Goal: Task Accomplishment & Management: Complete application form

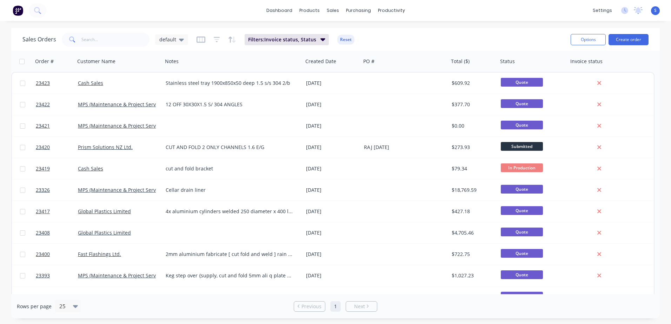
click at [625, 39] on button "Create order" at bounding box center [628, 39] width 40 height 11
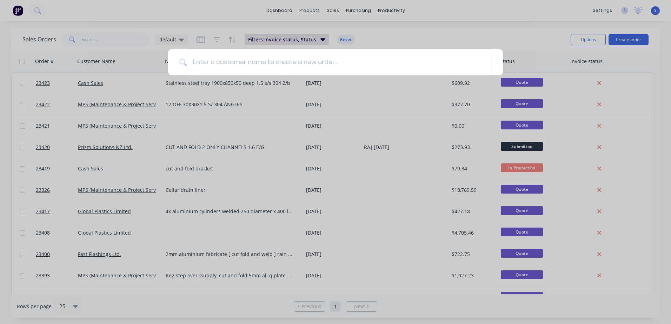
click at [197, 63] on input at bounding box center [339, 62] width 304 height 26
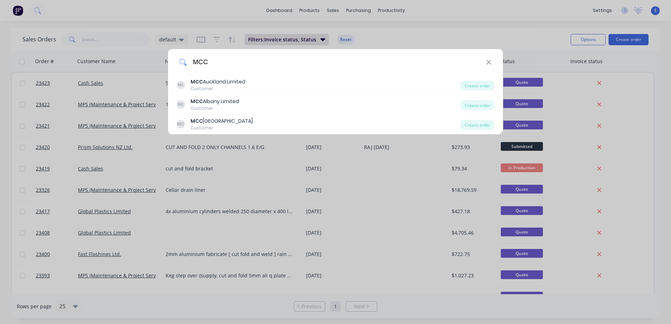
type input "MCC"
click at [206, 81] on div "MCC Auckland Limited" at bounding box center [217, 81] width 55 height 7
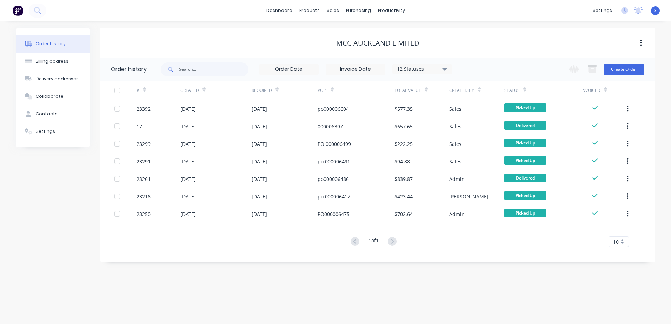
click at [196, 108] on div "[DATE]" at bounding box center [187, 108] width 15 height 7
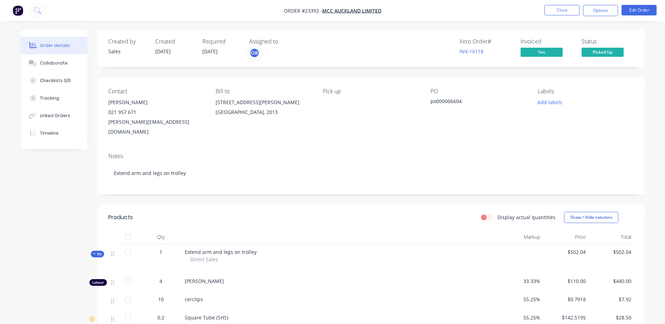
click at [561, 7] on button "Close" at bounding box center [562, 10] width 35 height 11
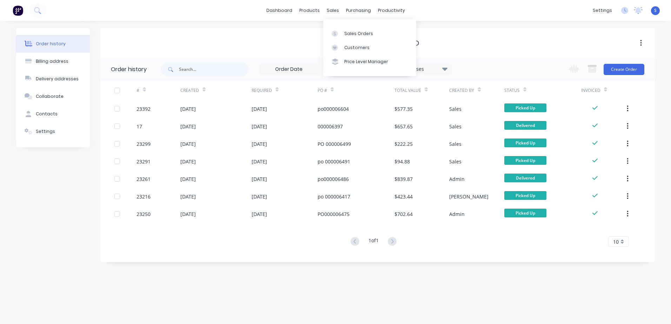
click at [340, 36] on div at bounding box center [336, 34] width 11 height 6
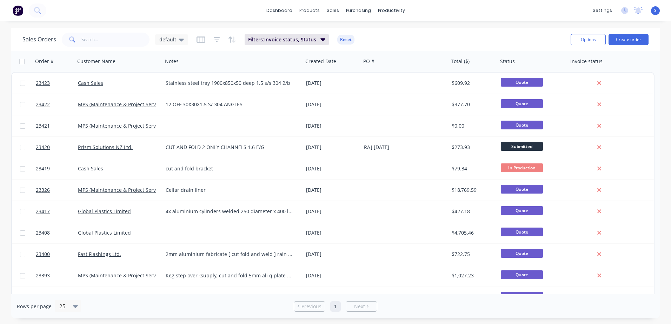
click at [632, 40] on button "Create order" at bounding box center [628, 39] width 40 height 11
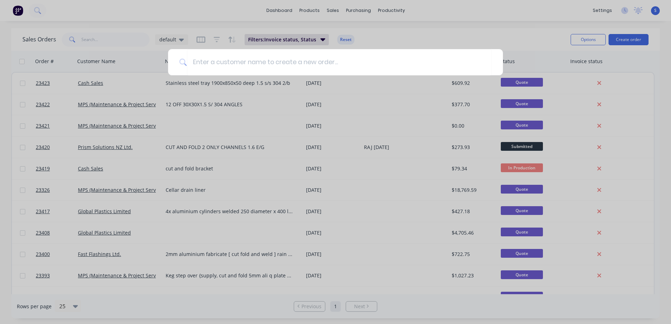
click at [198, 61] on input at bounding box center [339, 62] width 304 height 26
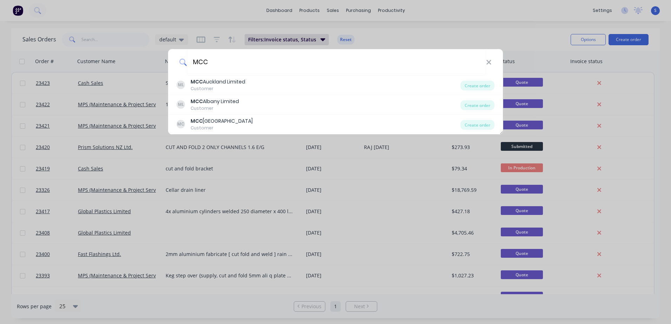
type input "MCC"
click at [223, 82] on div "MCC Auckland Limited" at bounding box center [217, 81] width 55 height 7
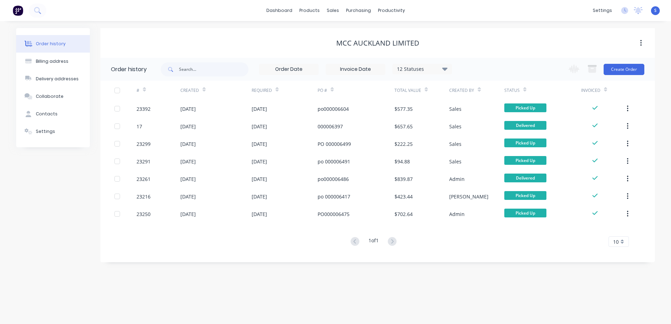
click at [627, 68] on button "Create Order" at bounding box center [623, 69] width 41 height 11
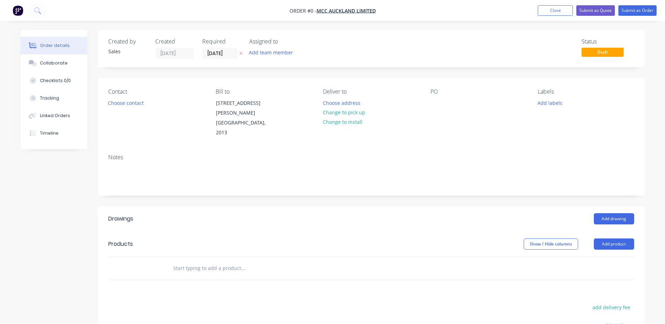
click at [130, 102] on button "Choose contact" at bounding box center [125, 102] width 43 height 9
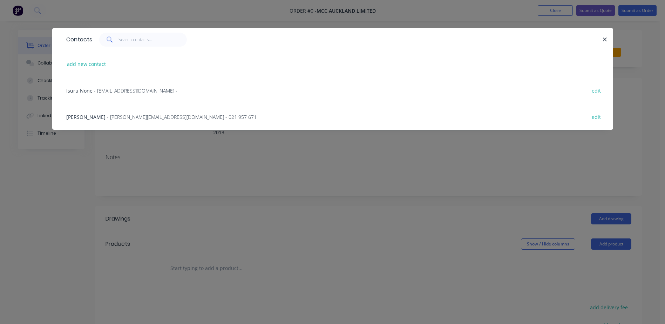
click at [126, 115] on span "- [PERSON_NAME][EMAIL_ADDRESS][DOMAIN_NAME] - 021 957 671" at bounding box center [182, 117] width 150 height 7
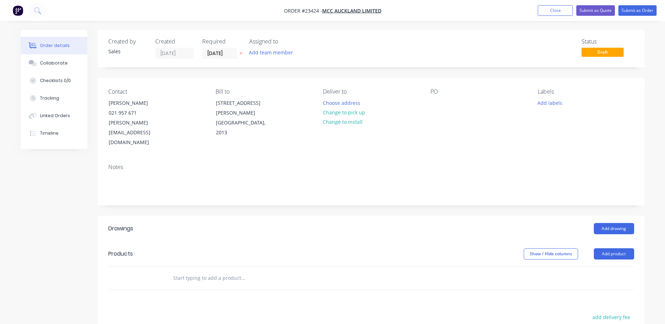
click at [351, 113] on button "Change to pick up" at bounding box center [344, 112] width 50 height 9
click at [433, 110] on div "PO" at bounding box center [479, 117] width 96 height 59
click at [433, 107] on div at bounding box center [436, 103] width 11 height 10
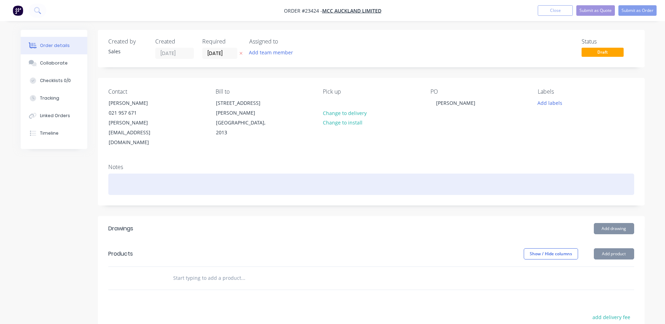
click at [120, 174] on div at bounding box center [371, 184] width 526 height 21
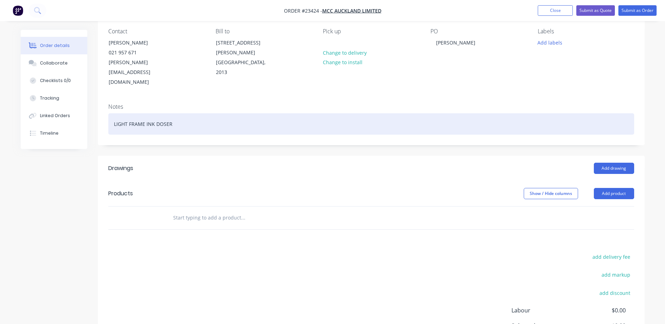
scroll to position [87, 0]
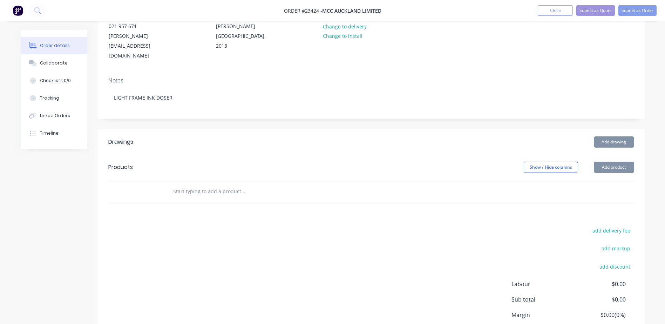
click at [615, 162] on button "Add product" at bounding box center [614, 167] width 40 height 11
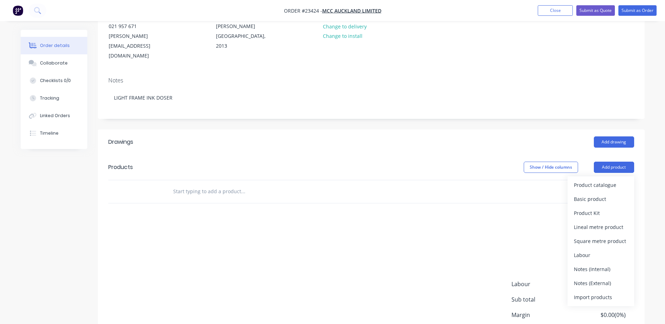
click at [609, 180] on div "Product catalogue" at bounding box center [601, 185] width 54 height 10
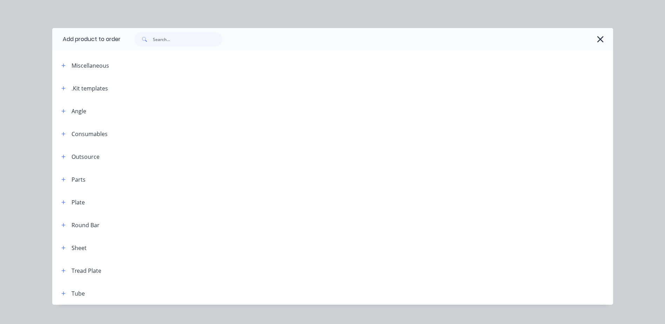
click at [61, 88] on icon "button" at bounding box center [63, 88] width 4 height 4
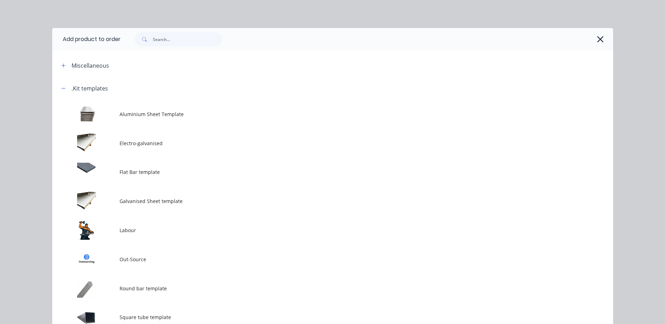
click at [101, 230] on td at bounding box center [85, 230] width 67 height 29
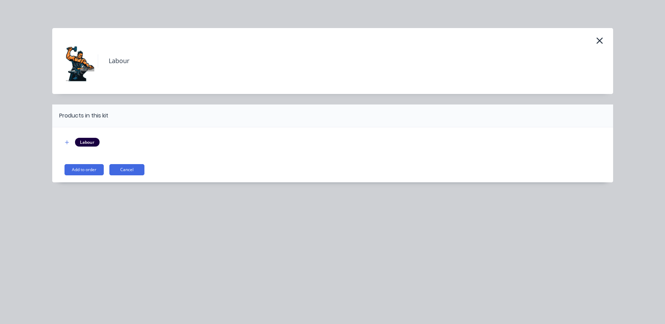
click at [89, 170] on button "Add to order" at bounding box center [84, 169] width 39 height 11
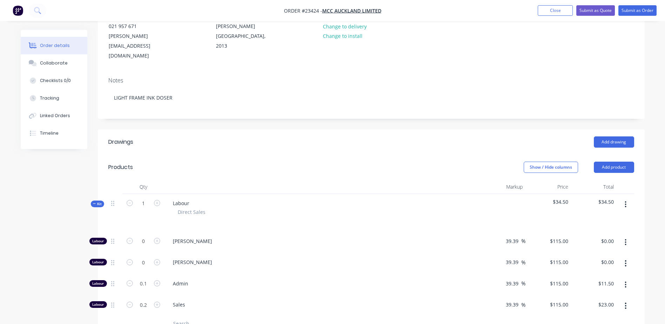
click at [157, 238] on icon "button" at bounding box center [157, 241] width 6 height 6
type input "1"
type input "$115.00"
click at [157, 238] on icon "button" at bounding box center [157, 241] width 6 height 6
type input "2"
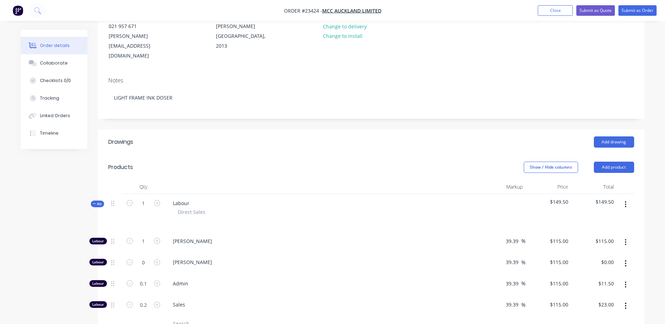
type input "$230.00"
click at [157, 238] on icon "button" at bounding box center [157, 241] width 6 height 6
type input "3"
type input "$345.00"
click at [157, 238] on icon "button" at bounding box center [157, 241] width 6 height 6
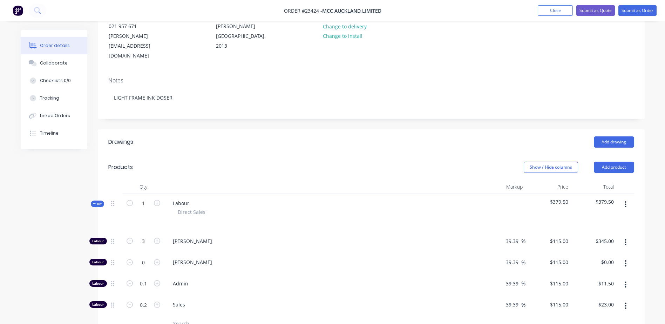
type input "4"
type input "$460.00"
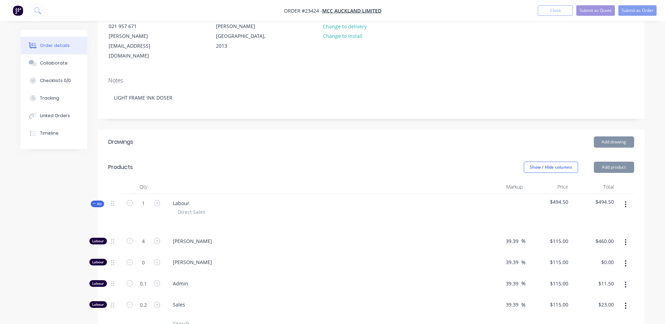
click at [157, 238] on icon "button" at bounding box center [157, 241] width 6 height 6
type input "5"
type input "$575.00"
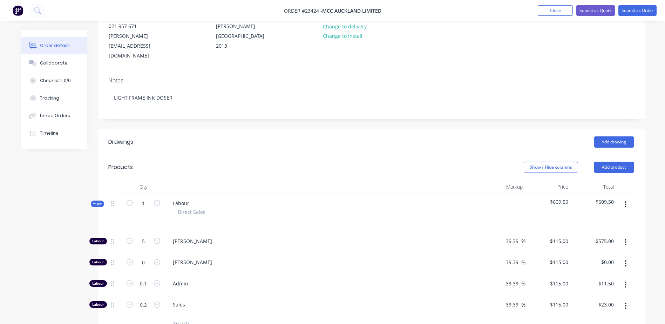
click at [157, 238] on icon "button" at bounding box center [157, 241] width 6 height 6
type input "6"
type input "$690.00"
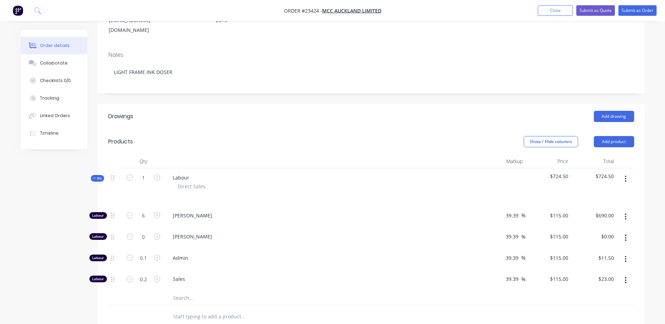
scroll to position [204, 0]
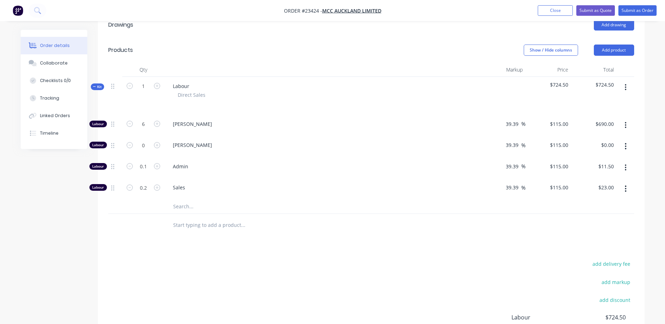
click at [626, 185] on icon "button" at bounding box center [626, 189] width 2 height 8
click at [598, 230] on div "Delete" at bounding box center [601, 235] width 54 height 10
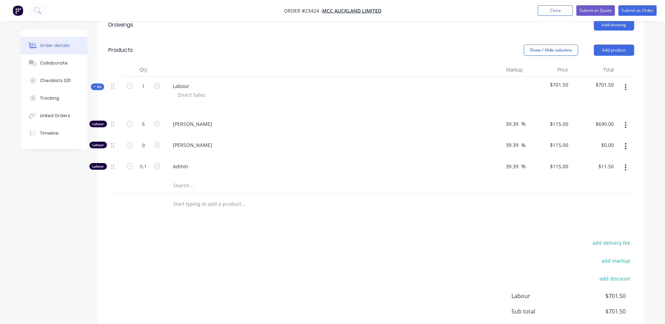
click at [626, 164] on icon "button" at bounding box center [626, 168] width 2 height 8
click at [601, 209] on div "Delete" at bounding box center [601, 214] width 54 height 10
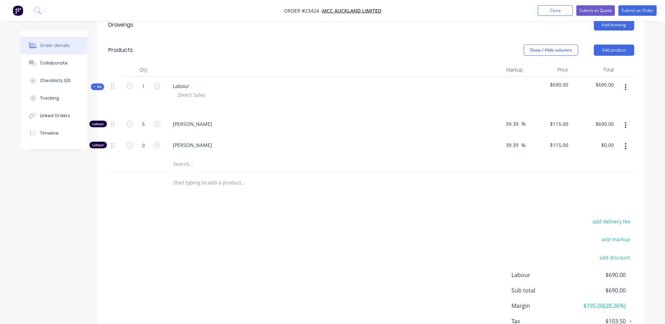
click at [182, 176] on input "text" at bounding box center [243, 183] width 140 height 14
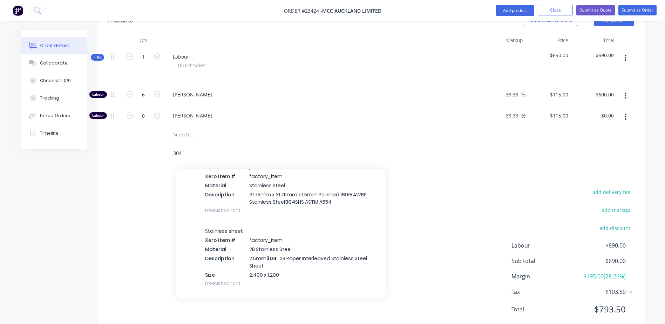
scroll to position [567, 0]
type input "304"
click at [214, 176] on div "Square Tube (SHS) Xero Item # factory_item Material Stainless Steel Description…" at bounding box center [281, 190] width 210 height 64
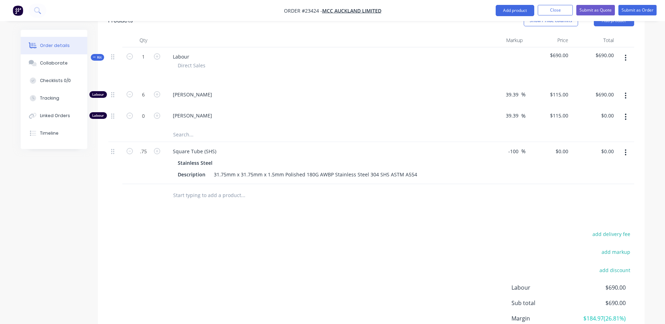
type input "0.75"
click at [517, 142] on div "-100 -100 %" at bounding box center [503, 163] width 46 height 42
drag, startPoint x: 519, startPoint y: 131, endPoint x: 508, endPoint y: 132, distance: 11.2
click at [508, 146] on input "-100" at bounding box center [515, 151] width 14 height 10
type input "60"
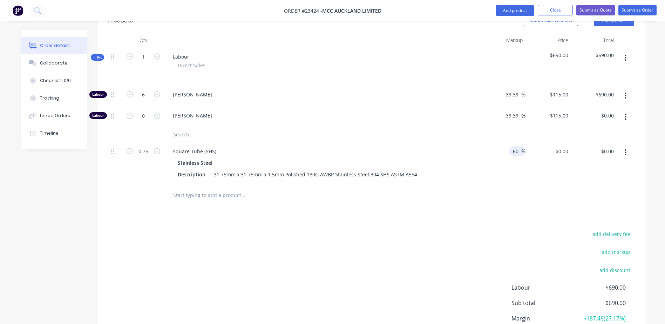
type input "$16.048"
type input "$12.04"
click at [490, 146] on div "60 60 %" at bounding box center [503, 163] width 46 height 42
type input "1"
type input "$16.05"
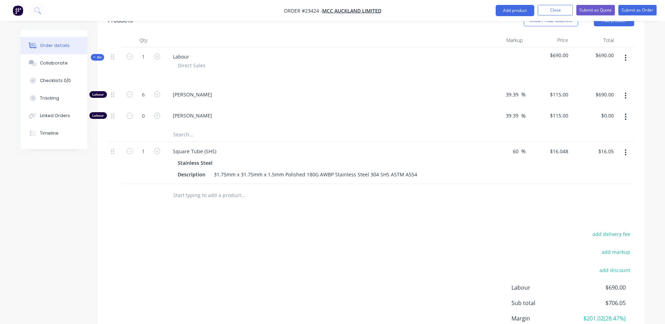
click at [289, 188] on input "text" at bounding box center [243, 195] width 140 height 14
click at [156, 148] on icon "button" at bounding box center [157, 151] width 6 height 6
type input "2"
type input "$32.10"
click at [156, 148] on icon "button" at bounding box center [157, 151] width 6 height 6
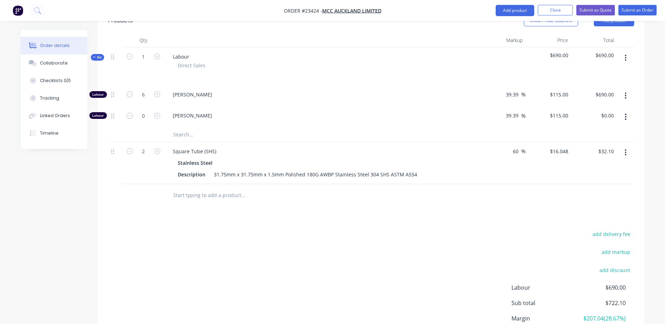
type input "3"
type input "$48.14"
drag, startPoint x: 156, startPoint y: 130, endPoint x: 111, endPoint y: 166, distance: 57.2
click at [111, 184] on div at bounding box center [115, 195] width 14 height 23
drag, startPoint x: 157, startPoint y: 130, endPoint x: 130, endPoint y: 154, distance: 36.1
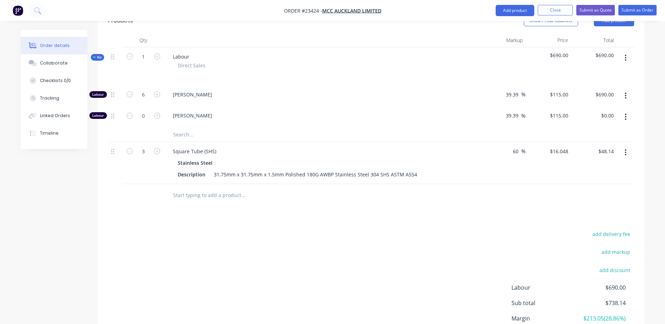
click at [130, 154] on div "3" at bounding box center [143, 163] width 42 height 42
click at [157, 148] on icon "button" at bounding box center [157, 151] width 6 height 6
type input "4"
type input "$64.19"
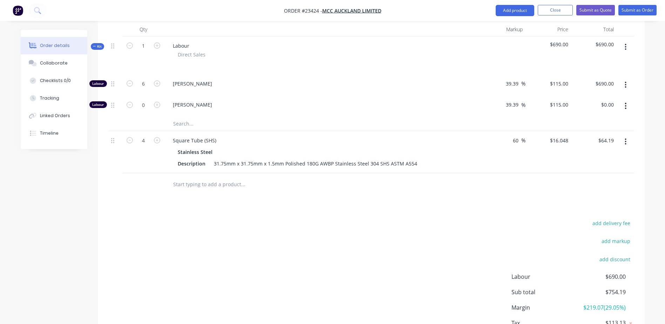
scroll to position [247, 0]
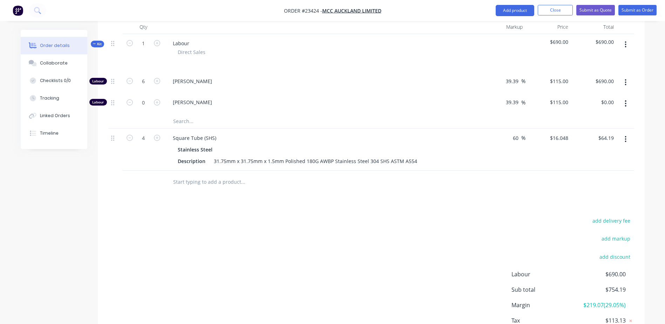
click at [228, 175] on input "text" at bounding box center [243, 182] width 140 height 14
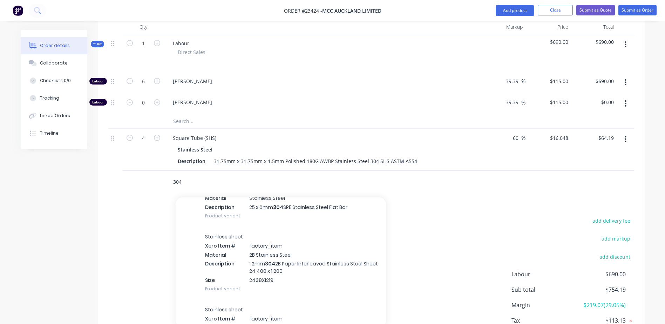
scroll to position [322, 0]
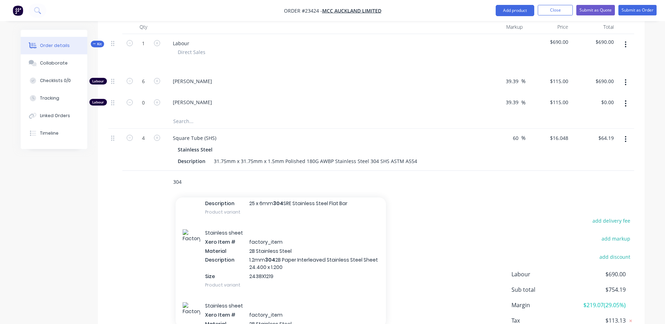
type input "304"
click at [228, 194] on div "Flat Bar Xero Item # factory_item Material Stainless Steel Description 25 x 6mm…" at bounding box center [281, 194] width 210 height 56
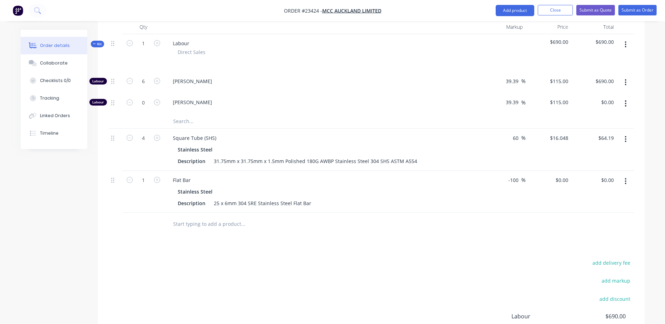
drag, startPoint x: 510, startPoint y: 161, endPoint x: 521, endPoint y: 161, distance: 10.9
click at [521, 175] on input "-100" at bounding box center [515, 180] width 14 height 10
type input "-60"
type input "$15.892"
type input "$15.89"
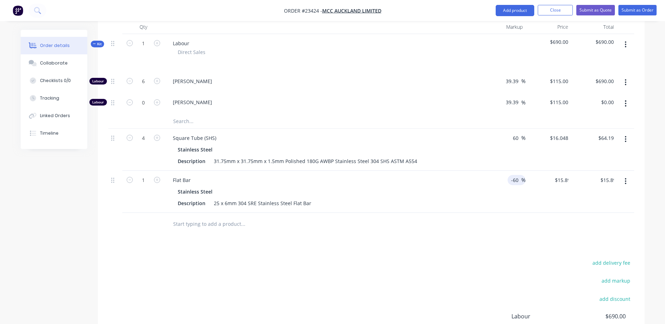
click at [497, 171] on div "-60 -60 %" at bounding box center [503, 192] width 46 height 42
click at [158, 177] on icon "button" at bounding box center [157, 180] width 6 height 6
type input "2"
type input "$31.78"
click at [158, 177] on icon "button" at bounding box center [157, 180] width 6 height 6
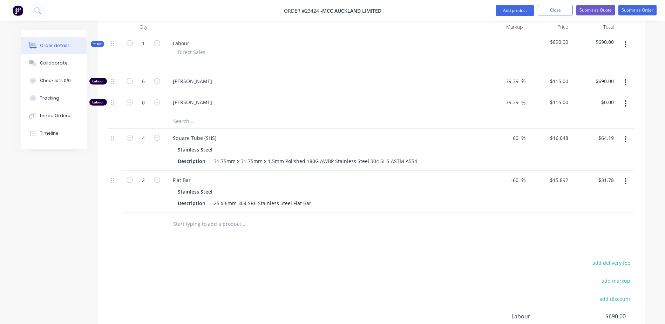
type input "3"
type input "$47.68"
click at [158, 177] on icon "button" at bounding box center [157, 180] width 6 height 6
type input "4"
type input "$63.57"
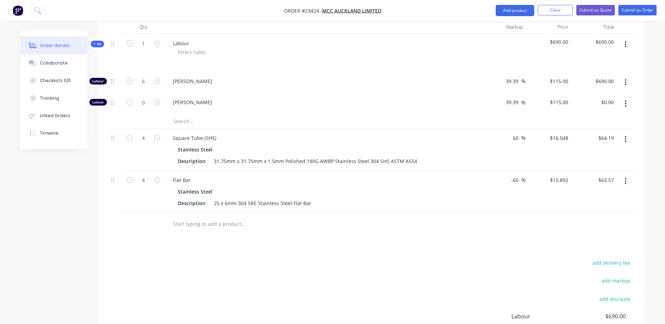
click at [197, 217] on input "text" at bounding box center [243, 224] width 140 height 14
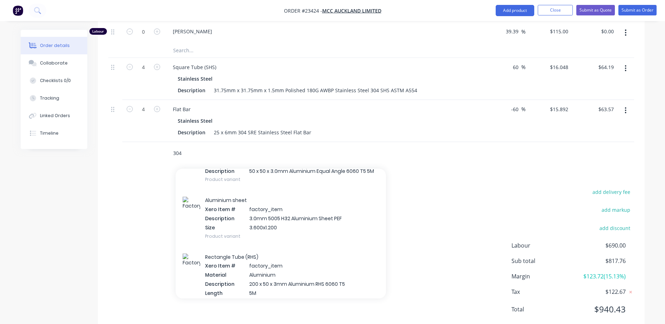
scroll to position [4866, 0]
type input "304"
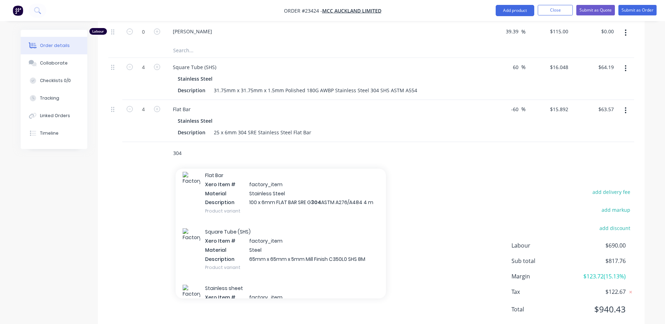
scroll to position [164, 0]
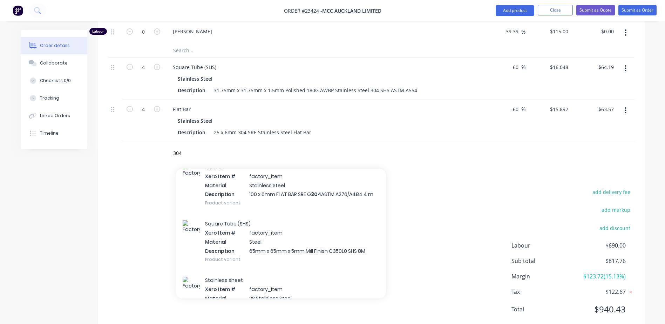
click at [264, 165] on div "Flat Bar Xero Item # factory_item Material Stainless Steel Description 100 x 6m…" at bounding box center [281, 185] width 210 height 56
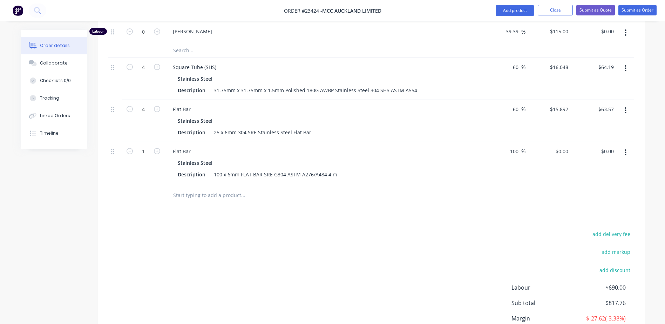
drag, startPoint x: 519, startPoint y: 133, endPoint x: 506, endPoint y: 133, distance: 13.0
click at [506, 146] on div "-100 -100 %" at bounding box center [515, 151] width 21 height 10
type input "60"
click at [502, 142] on div "60 60 %" at bounding box center [503, 163] width 46 height 42
type input "$242.144"
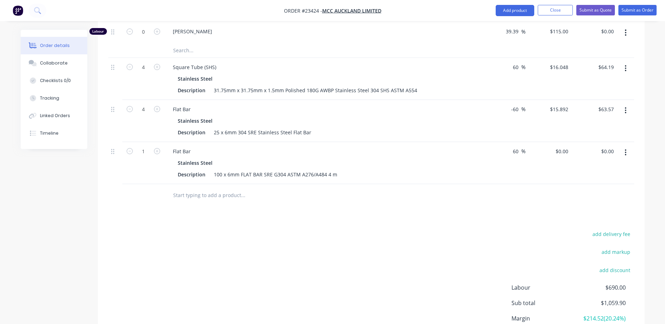
type input "$242.14"
type input "0.5"
type input "$121.07"
click at [227, 191] on div "Drawings Add drawing Products Show / Hide columns Add product Qty Markup Price …" at bounding box center [371, 137] width 547 height 477
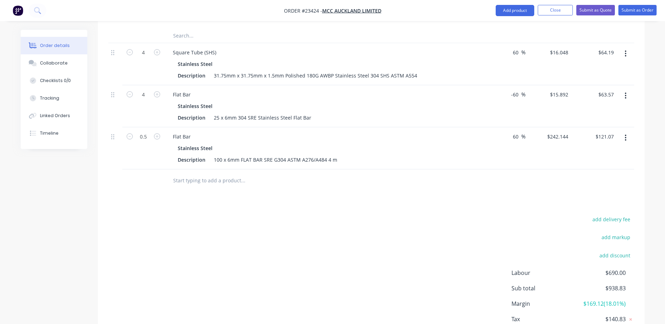
scroll to position [333, 0]
click at [637, 10] on button "Submit as Order" at bounding box center [638, 10] width 38 height 11
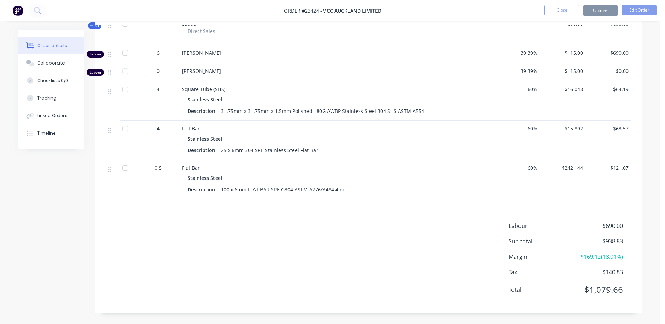
scroll to position [0, 0]
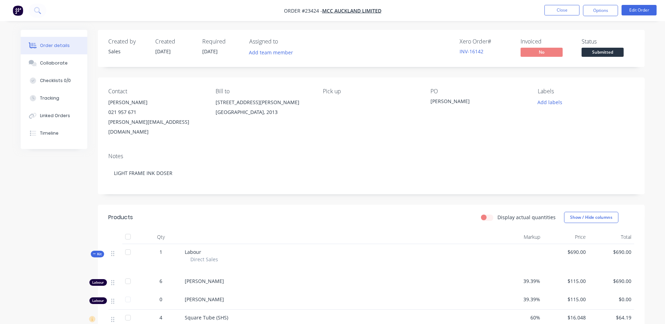
click at [602, 9] on button "Options" at bounding box center [600, 10] width 35 height 11
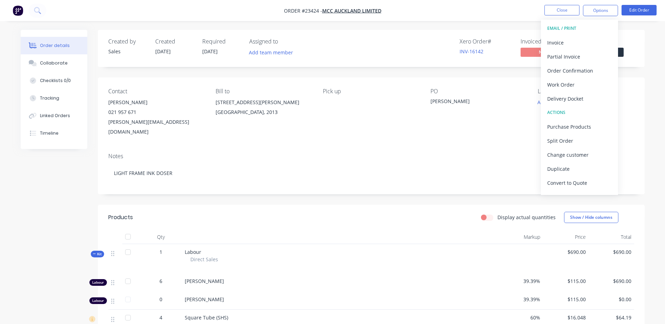
click at [591, 85] on div "Work Order" at bounding box center [580, 85] width 65 height 10
click at [591, 69] on div "Without pricing" at bounding box center [580, 71] width 65 height 10
click at [636, 9] on button "Edit Order" at bounding box center [639, 10] width 35 height 11
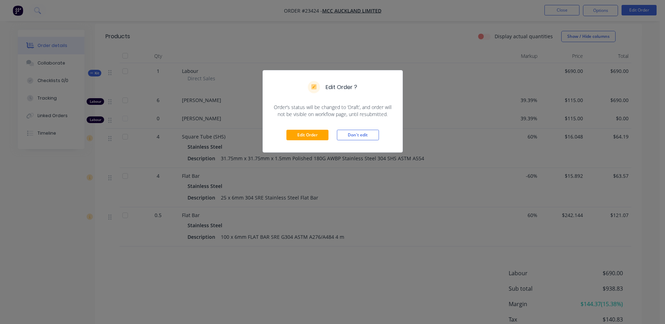
scroll to position [182, 0]
click at [308, 134] on button "Edit Order" at bounding box center [308, 135] width 42 height 11
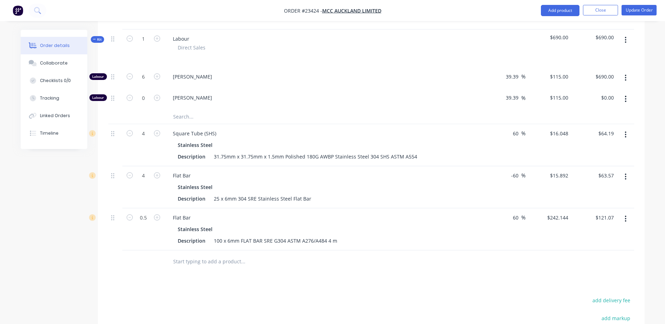
scroll to position [275, 0]
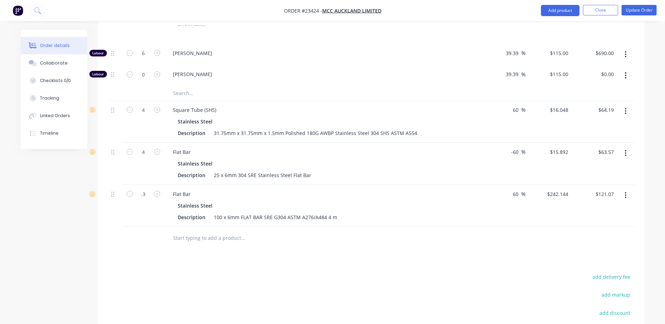
type input "0.3"
type input "$72.64"
click at [277, 227] on div at bounding box center [291, 238] width 253 height 23
click at [157, 191] on icon "button" at bounding box center [157, 194] width 6 height 6
type input "1.3"
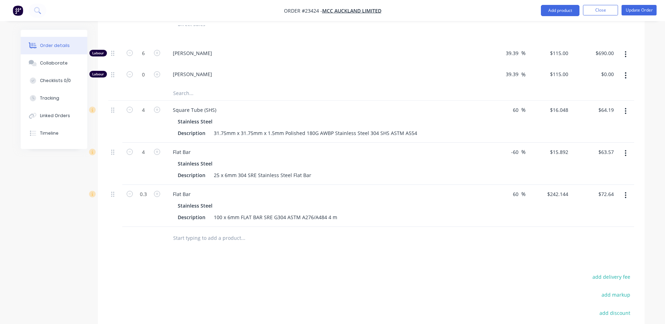
type input "$314.79"
type input "0.4"
type input "$96.86"
click at [313, 230] on div "Drawings Add drawing Products Show / Hide columns Add product Qty Markup Price …" at bounding box center [371, 179] width 547 height 477
click at [599, 10] on button "Close" at bounding box center [600, 10] width 35 height 11
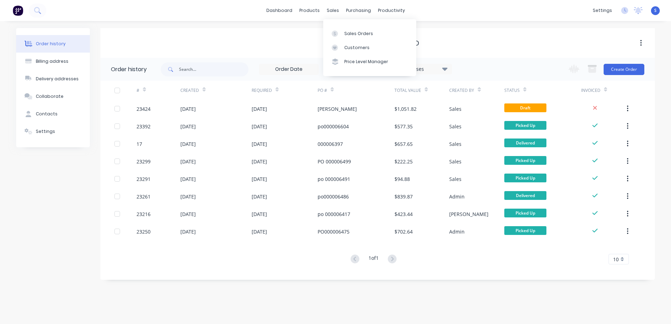
click at [331, 11] on div "sales" at bounding box center [332, 10] width 19 height 11
click at [340, 33] on div at bounding box center [336, 34] width 11 height 6
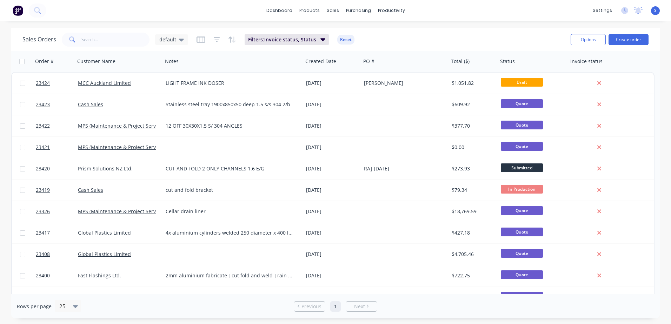
click at [524, 168] on span "Submitted" at bounding box center [522, 167] width 42 height 9
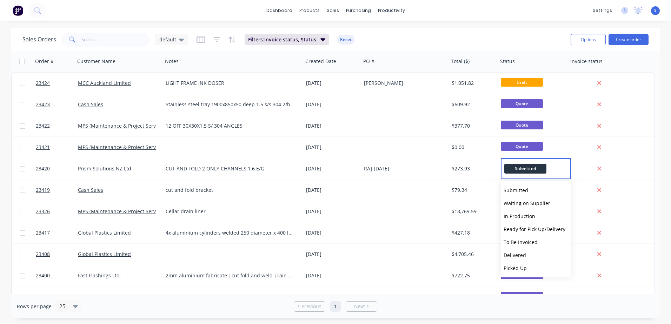
click at [517, 214] on span "In Production" at bounding box center [519, 216] width 32 height 7
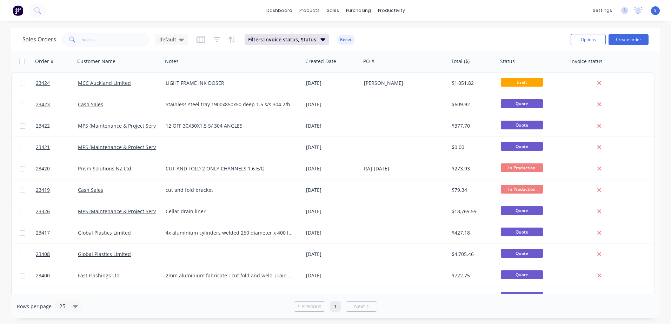
click at [520, 169] on span "In Production" at bounding box center [522, 167] width 42 height 9
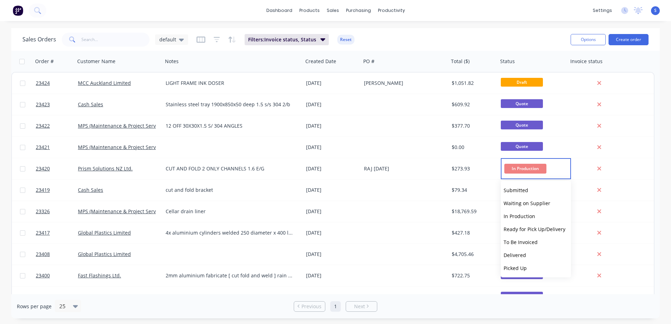
click at [517, 230] on span "Ready for Pick Up/Delivery" at bounding box center [534, 229] width 62 height 7
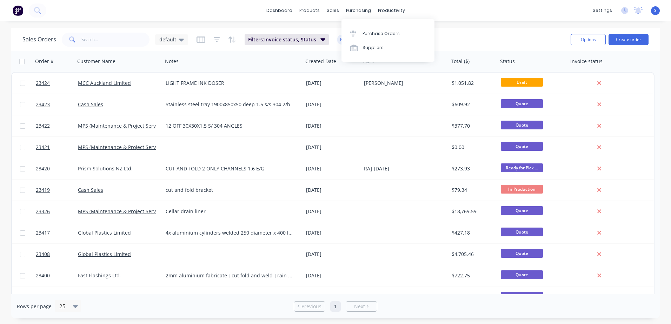
click at [362, 34] on div "Purchase Orders" at bounding box center [380, 34] width 37 height 6
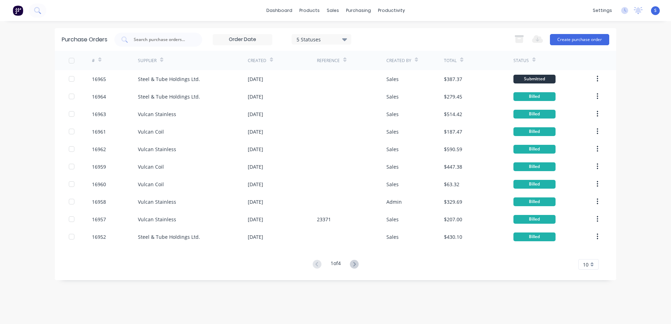
click at [569, 38] on button "Create purchase order" at bounding box center [579, 39] width 59 height 11
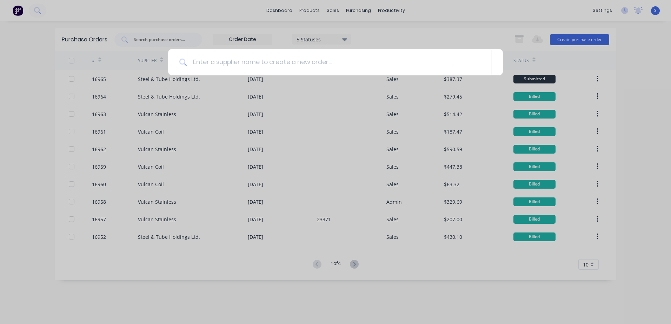
click at [195, 62] on input at bounding box center [339, 62] width 304 height 26
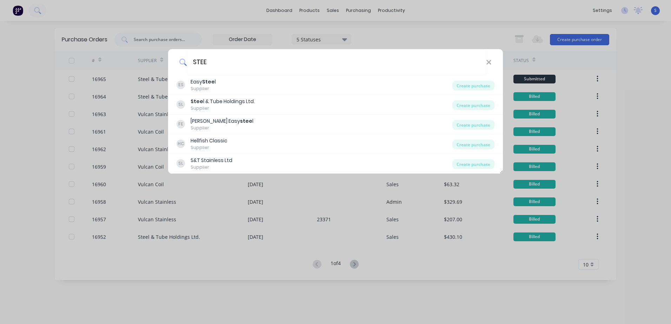
type input "STEE"
click at [214, 158] on div "S&T Stainless Ltd" at bounding box center [211, 160] width 42 height 7
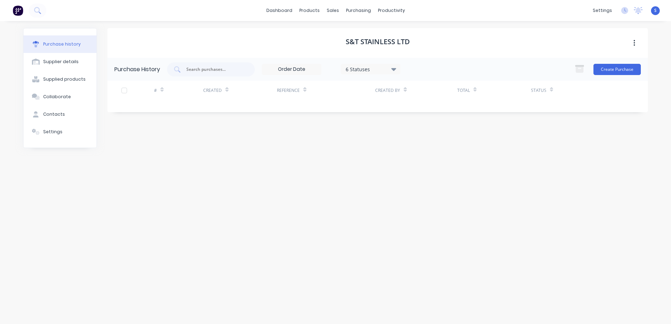
click at [615, 69] on button "Create Purchase" at bounding box center [616, 69] width 47 height 11
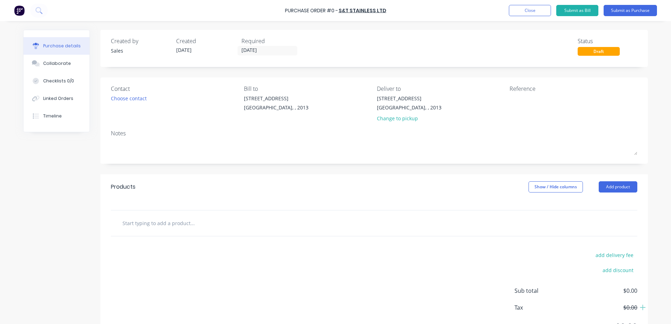
click at [128, 99] on div "Choose contact" at bounding box center [129, 98] width 36 height 7
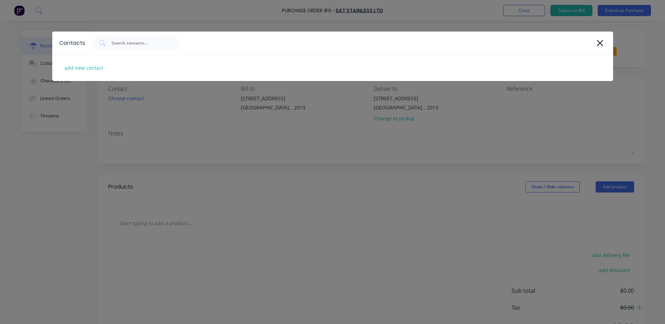
click at [598, 41] on icon at bounding box center [600, 43] width 6 height 6
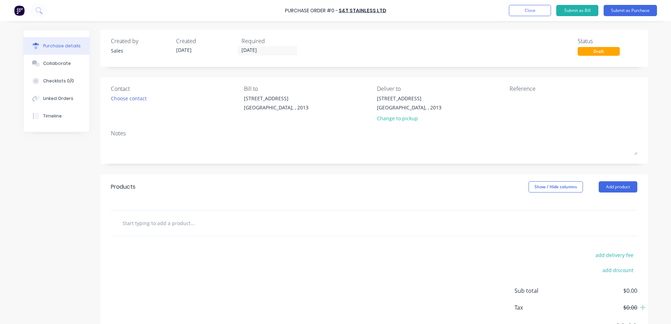
click at [114, 145] on textarea at bounding box center [374, 147] width 526 height 16
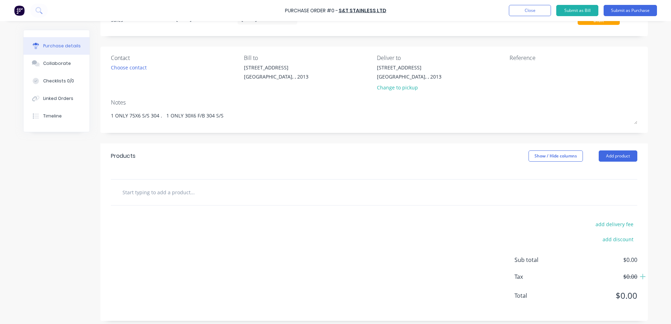
scroll to position [35, 0]
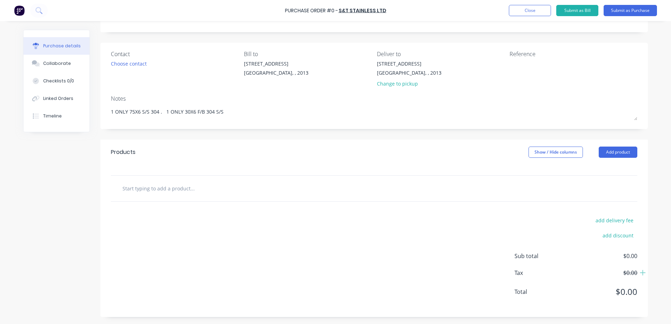
type textarea "1 ONLY 75X6 S/S 304 . 1 ONLY 30X6 F/B 304 S/S"
click at [118, 160] on div "Products Show / Hide columns Add product" at bounding box center [373, 152] width 547 height 25
click at [114, 162] on div "Products Show / Hide columns Add product" at bounding box center [373, 152] width 547 height 25
click at [122, 188] on input "text" at bounding box center [192, 188] width 140 height 14
click at [119, 187] on div "1 ONLY 75X6 F/B 304 S/S Add 1 ONLY 75X6 F/B 304 S/S to order No results found" at bounding box center [221, 188] width 210 height 14
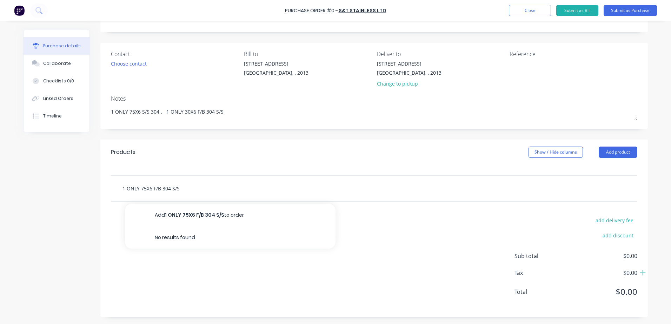
click at [187, 189] on input "1 ONLY 75X6 F/B 304 S/S" at bounding box center [192, 188] width 140 height 14
type input "1 ONLY 75X6 F/B 304 S/S . 30X6 F/B 304 S/S"
click at [252, 216] on button "Add 1 ONLY 75X6 F/B 304 S/S . 30X6 F/B 304 S/S to order" at bounding box center [230, 215] width 210 height 22
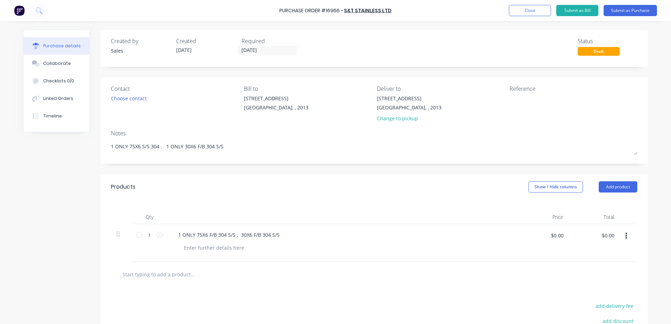
click at [634, 9] on button "Submit as Purchase" at bounding box center [629, 10] width 53 height 11
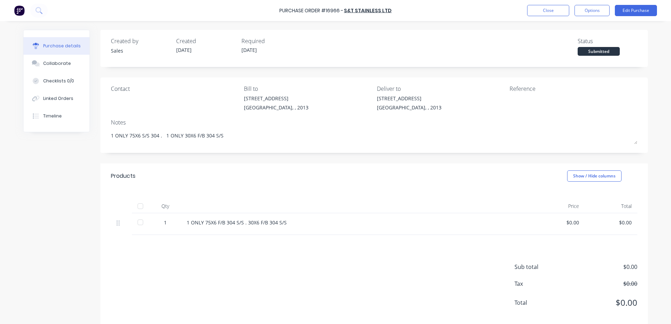
click at [588, 8] on button "Options" at bounding box center [591, 10] width 35 height 11
click at [583, 28] on div "Print / Email" at bounding box center [576, 29] width 54 height 10
click at [578, 56] on div "Without pricing" at bounding box center [576, 57] width 54 height 10
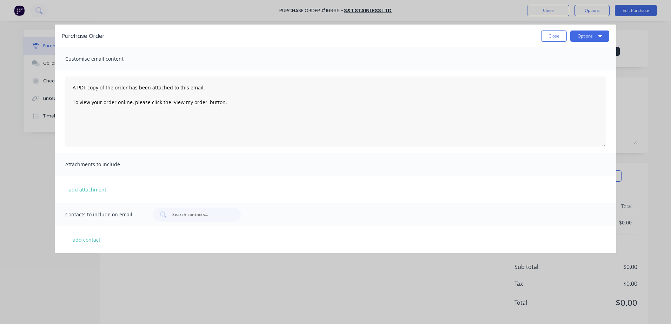
click at [583, 34] on button "Options" at bounding box center [589, 36] width 39 height 11
click at [576, 55] on div "Print" at bounding box center [576, 54] width 54 height 10
click at [555, 38] on button "Close" at bounding box center [554, 36] width 26 height 11
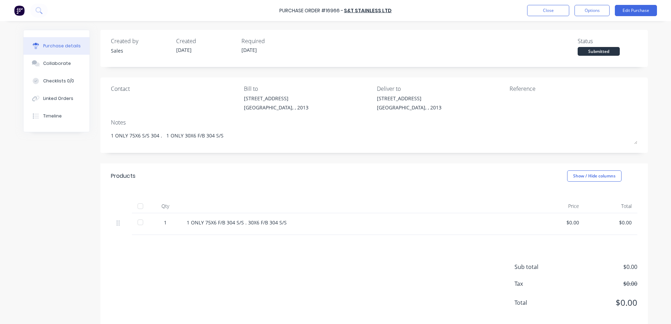
click at [57, 98] on div "Linked Orders" at bounding box center [58, 98] width 30 height 6
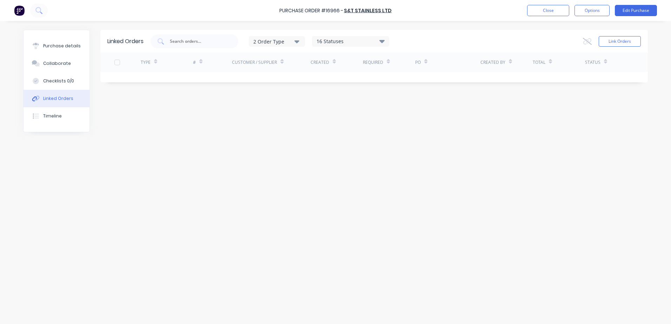
click at [288, 103] on div "Linked Orders 2 Order Type 16 Statuses Sales Order Status All Archived Draft Qu…" at bounding box center [335, 171] width 624 height 282
click at [552, 9] on button "Close" at bounding box center [548, 10] width 42 height 11
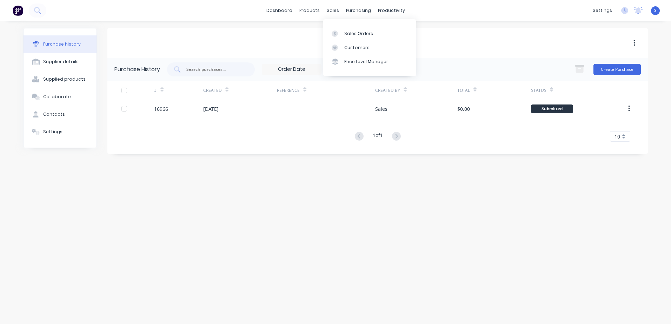
click at [345, 33] on div "Sales Orders" at bounding box center [358, 34] width 29 height 6
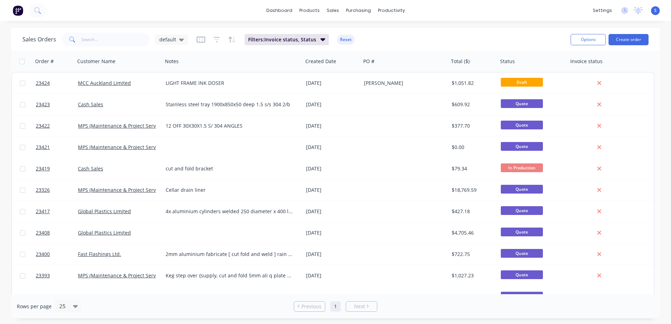
click at [122, 83] on link "MCC Auckland Limited" at bounding box center [104, 83] width 53 height 7
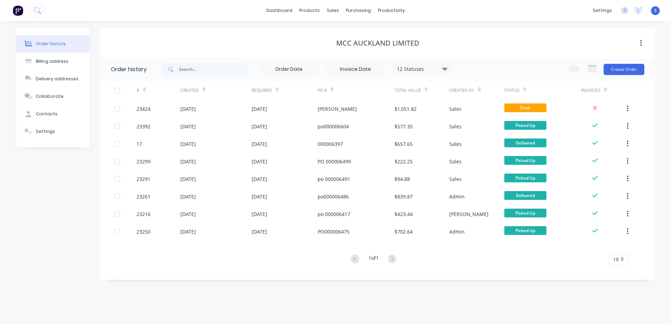
click at [157, 108] on div "23424" at bounding box center [158, 109] width 44 height 18
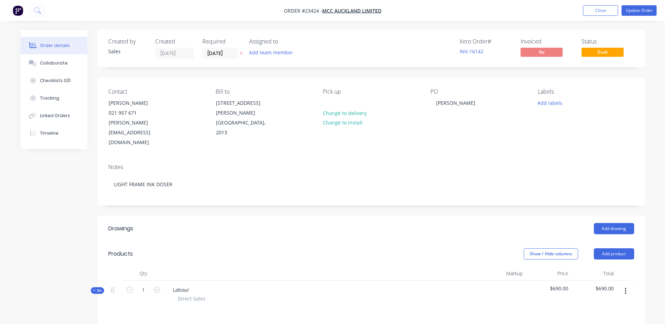
click at [60, 115] on div "Linked Orders" at bounding box center [55, 116] width 30 height 6
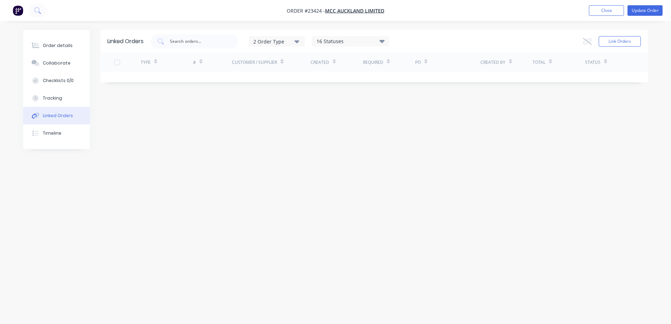
click at [610, 40] on button "Link Orders" at bounding box center [619, 41] width 42 height 11
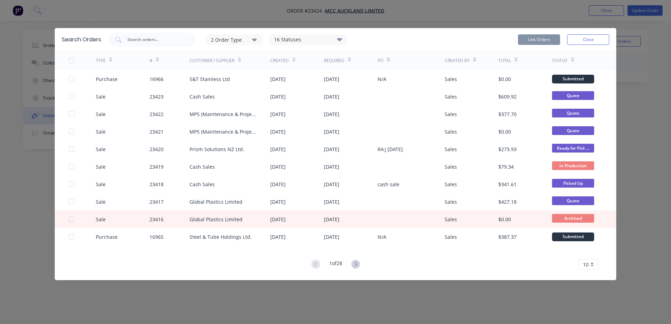
click at [73, 78] on div at bounding box center [72, 79] width 14 height 14
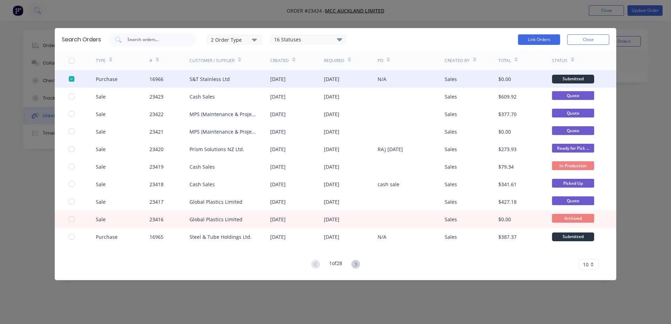
click at [535, 36] on button "Link Orders" at bounding box center [539, 39] width 42 height 11
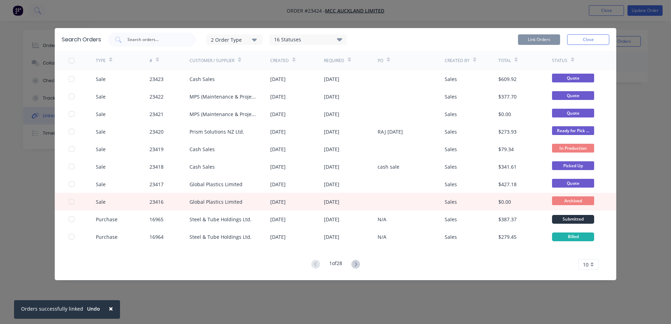
click at [588, 40] on button "Close" at bounding box center [588, 39] width 42 height 11
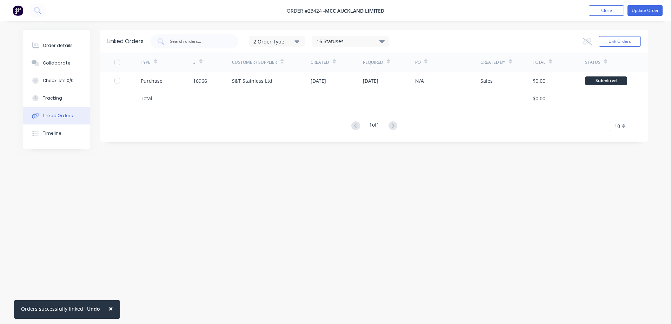
click at [606, 9] on button "Close" at bounding box center [606, 10] width 35 height 11
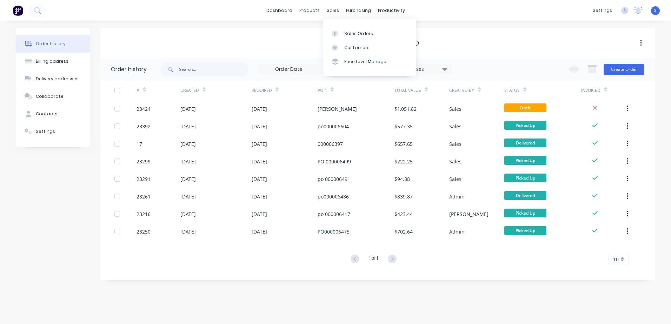
click at [341, 33] on div at bounding box center [336, 34] width 11 height 6
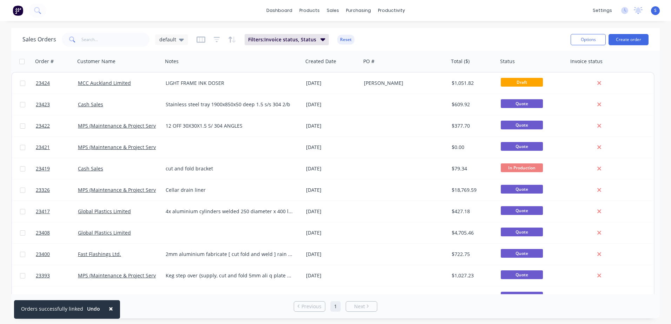
click at [82, 82] on link "MCC Auckland Limited" at bounding box center [104, 83] width 53 height 7
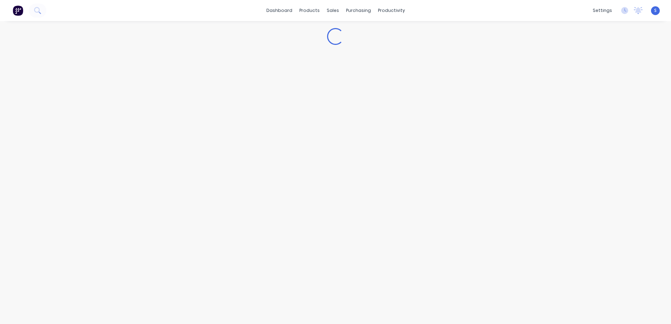
click at [82, 82] on div "Loading..." at bounding box center [335, 172] width 671 height 303
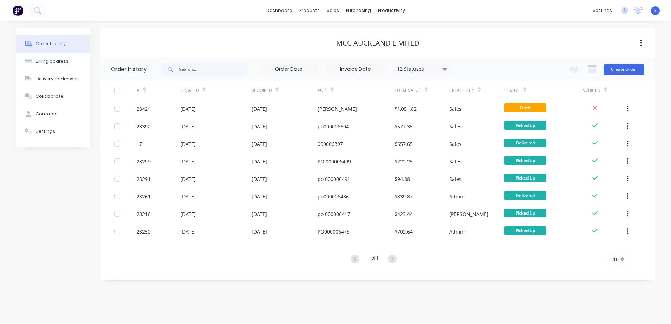
click at [167, 109] on div "23424" at bounding box center [158, 109] width 44 height 18
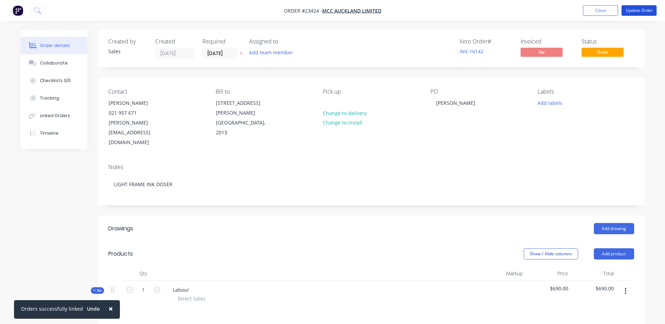
click at [630, 9] on button "Update Order" at bounding box center [639, 10] width 35 height 11
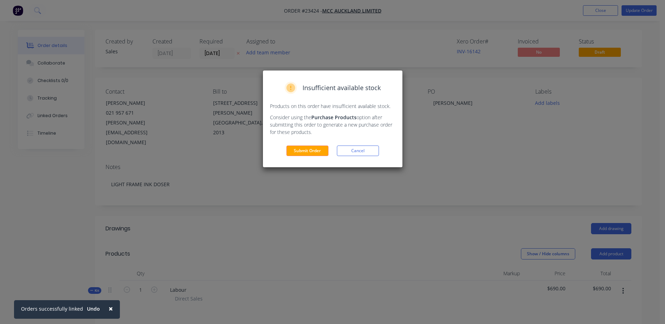
click at [310, 149] on button "Submit Order" at bounding box center [308, 151] width 42 height 11
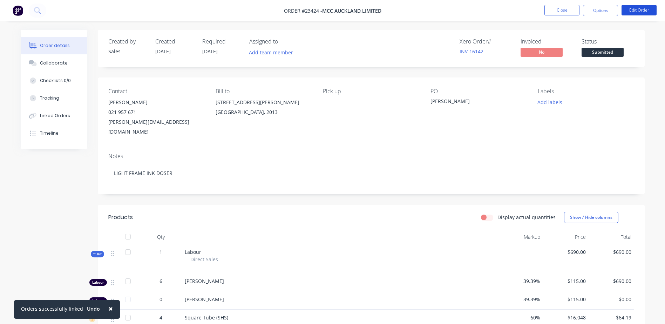
click at [639, 10] on button "Edit Order" at bounding box center [639, 10] width 35 height 11
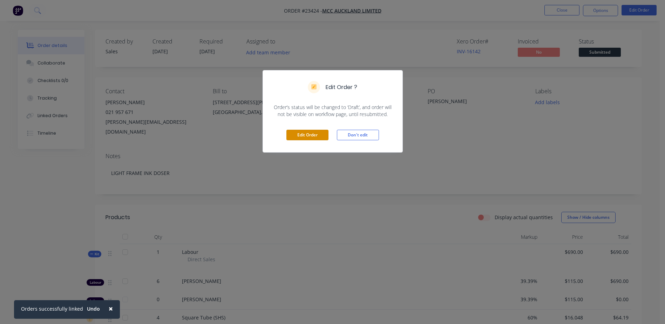
click at [311, 134] on button "Edit Order" at bounding box center [308, 135] width 42 height 11
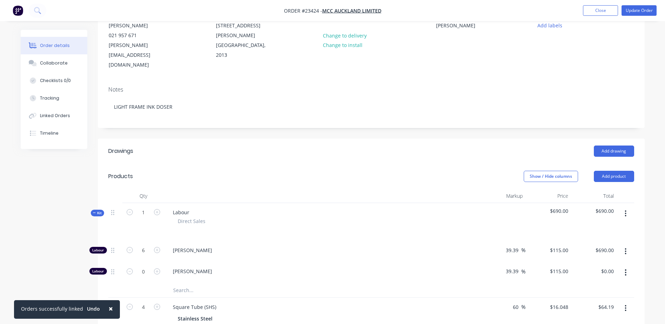
scroll to position [78, 0]
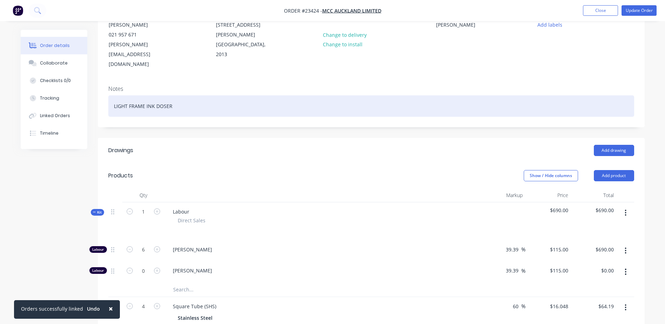
drag, startPoint x: 112, startPoint y: 88, endPoint x: 172, endPoint y: 89, distance: 60.3
click at [172, 95] on div "LIGHT FRAME INK DOSER" at bounding box center [371, 105] width 526 height 21
copy div "LIGHT FRAME INK DOSER"
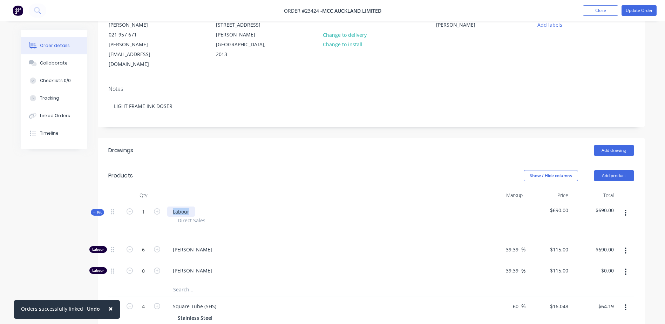
drag, startPoint x: 168, startPoint y: 191, endPoint x: 192, endPoint y: 191, distance: 23.9
click at [192, 207] on div "Labour" at bounding box center [181, 212] width 28 height 10
paste div
click at [645, 10] on button "Update Order" at bounding box center [639, 10] width 35 height 11
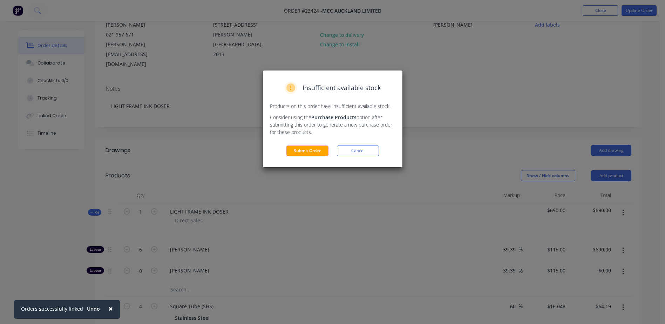
click at [298, 149] on button "Submit Order" at bounding box center [308, 151] width 42 height 11
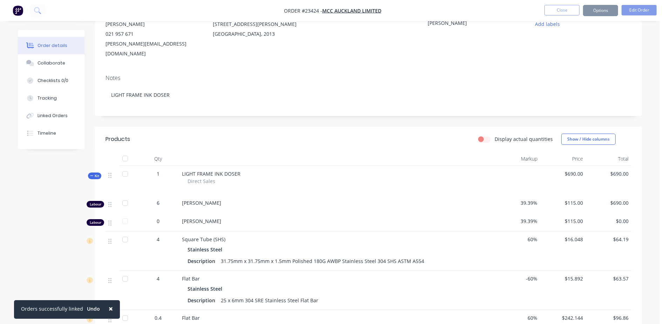
scroll to position [78, 0]
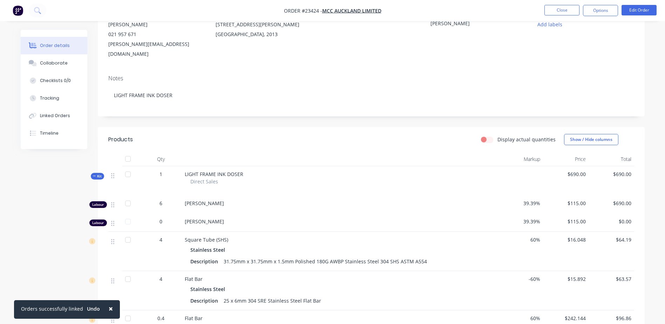
click at [599, 12] on button "Options" at bounding box center [600, 10] width 35 height 11
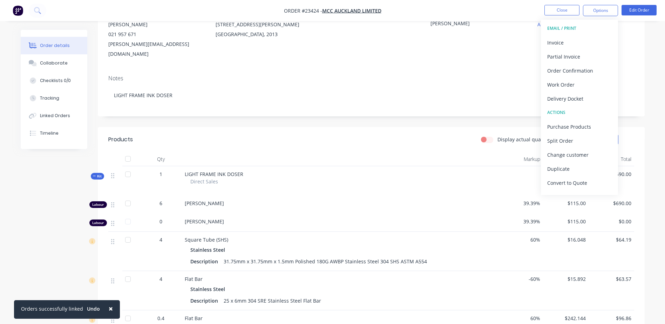
click at [586, 83] on div "Work Order" at bounding box center [580, 85] width 65 height 10
click at [589, 70] on div "Without pricing" at bounding box center [580, 71] width 65 height 10
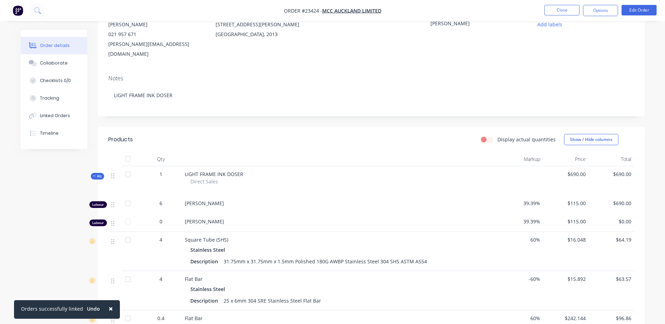
click at [555, 10] on button "Close" at bounding box center [562, 10] width 35 height 11
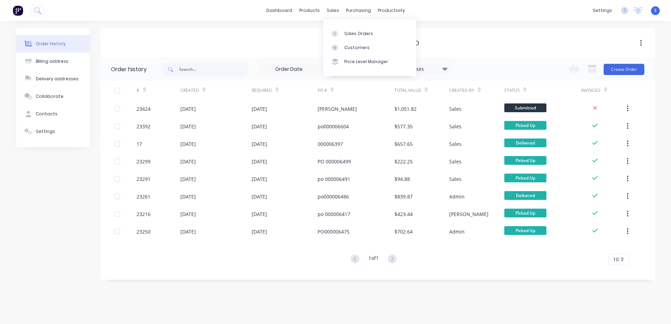
click at [334, 10] on div "sales" at bounding box center [332, 10] width 19 height 11
click at [352, 34] on div "Sales Orders" at bounding box center [358, 34] width 29 height 6
